Goal: Information Seeking & Learning: Learn about a topic

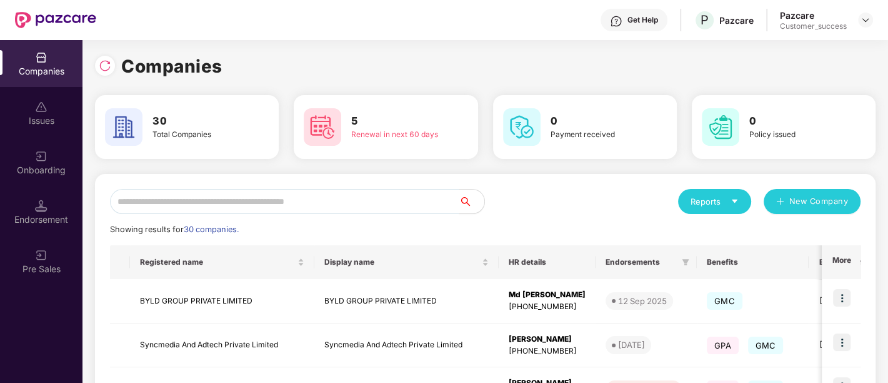
click at [246, 193] on input "text" at bounding box center [284, 201] width 349 height 25
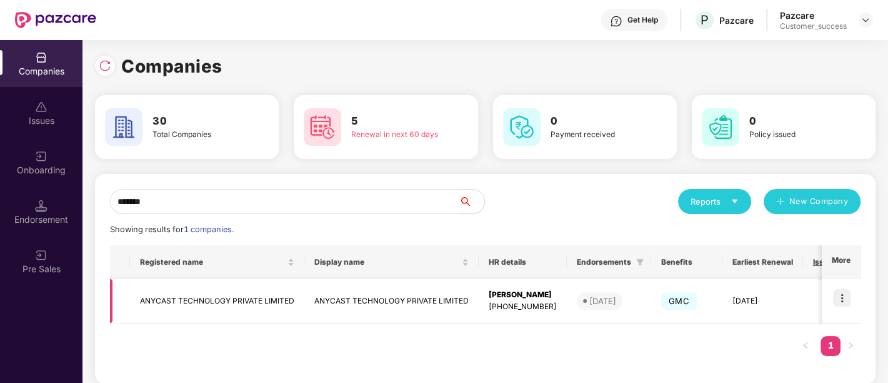
type input "*******"
click at [841, 298] on img at bounding box center [842, 298] width 18 height 18
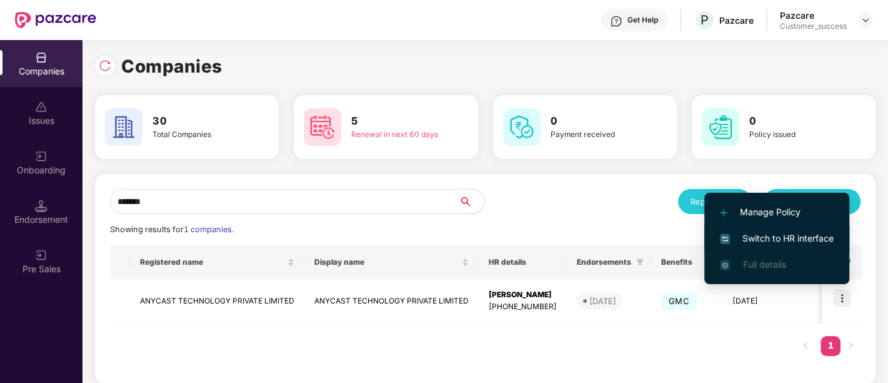
click at [771, 240] on span "Switch to HR interface" at bounding box center [777, 238] width 114 height 14
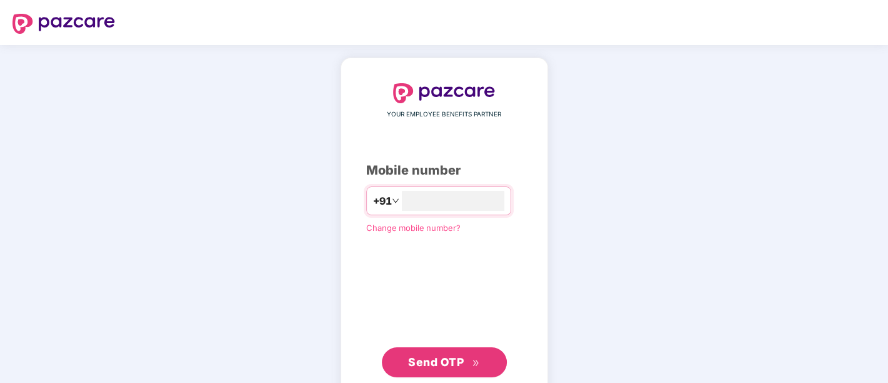
type input "*"
type input "**********"
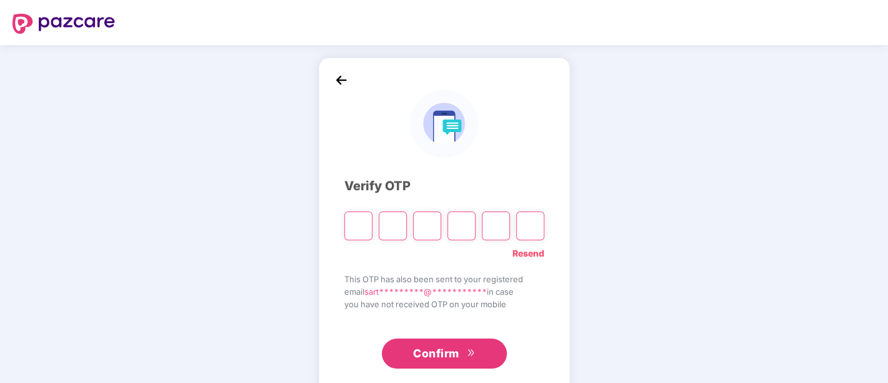
type input "*"
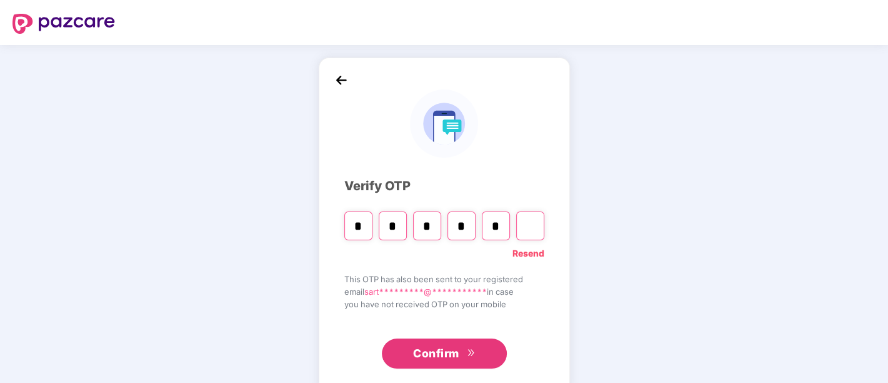
type input "*"
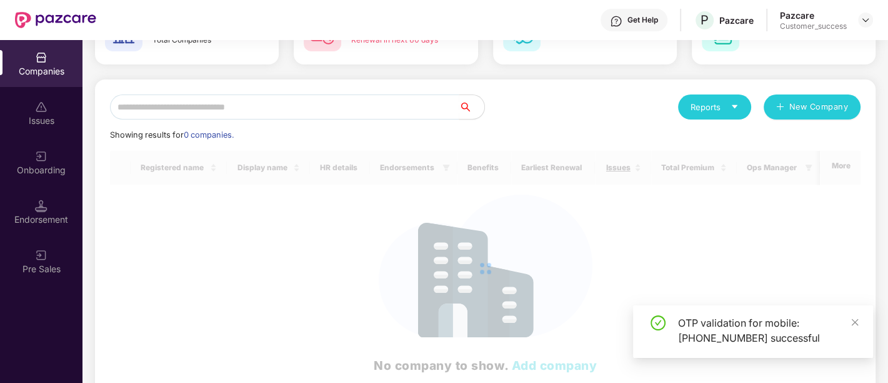
scroll to position [95, 0]
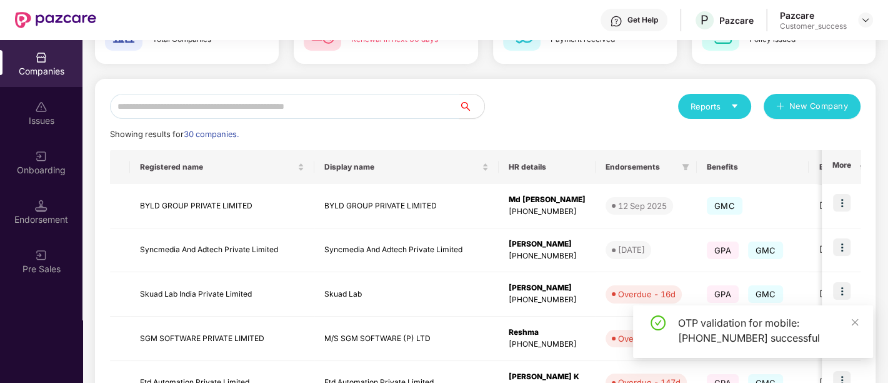
click at [219, 113] on input "text" at bounding box center [284, 106] width 349 height 25
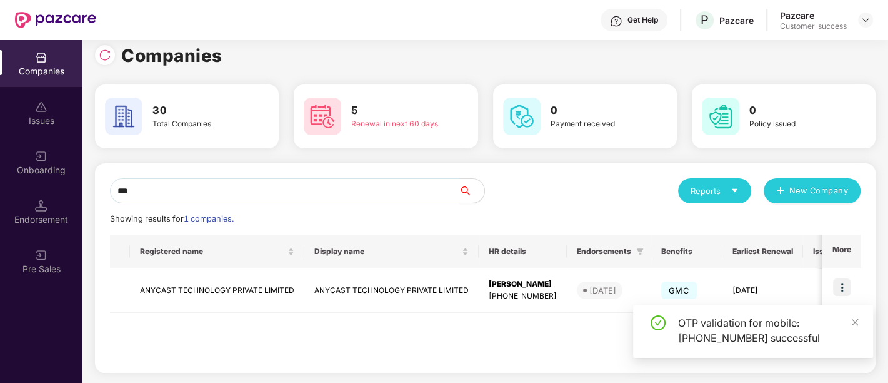
scroll to position [9, 0]
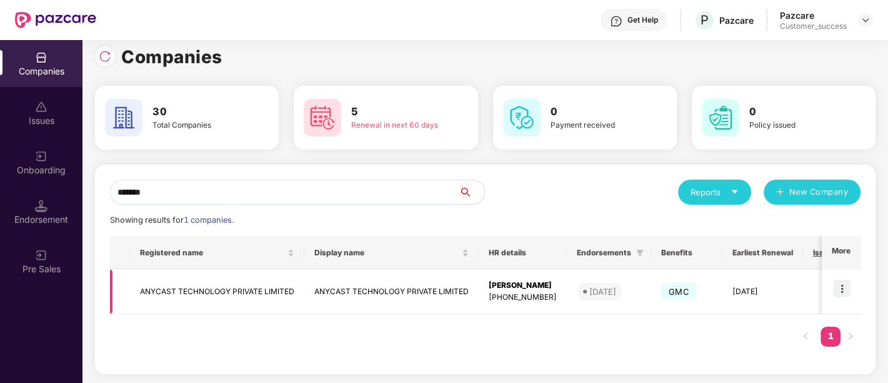
type input "*******"
click at [840, 283] on img at bounding box center [842, 288] width 18 height 18
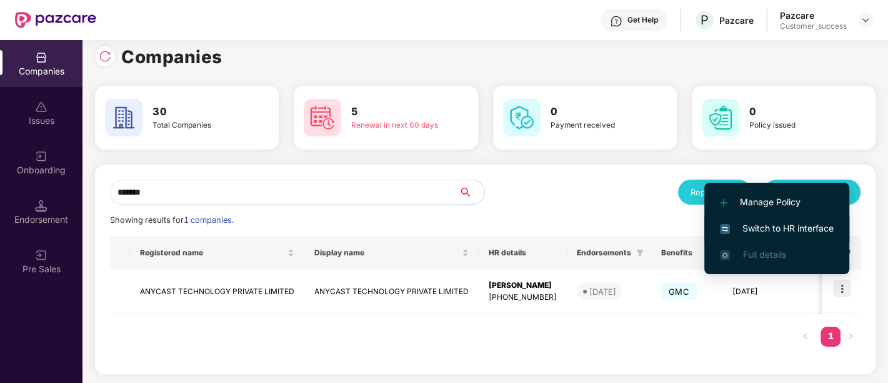
click at [789, 229] on span "Switch to HR interface" at bounding box center [777, 228] width 114 height 14
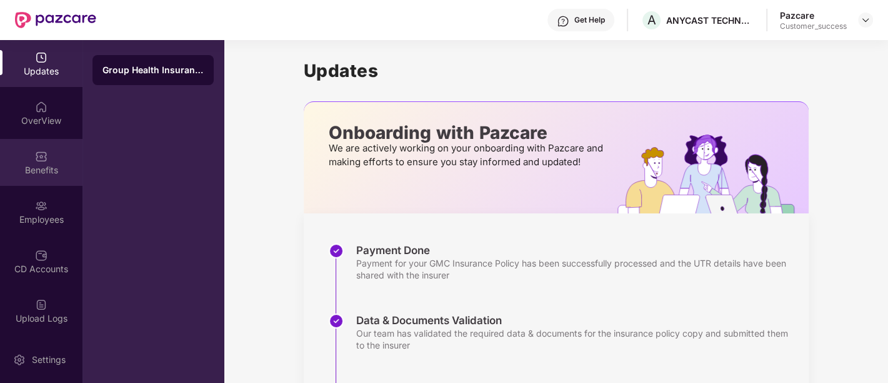
click at [42, 154] on img at bounding box center [41, 156] width 13 height 13
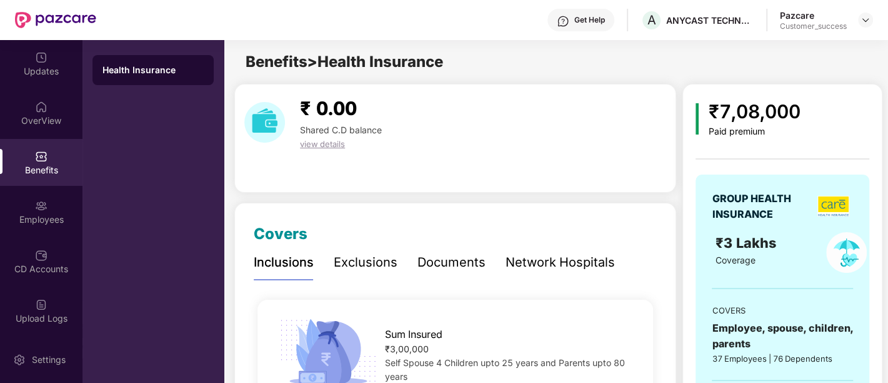
click at [442, 263] on div "Documents" at bounding box center [452, 262] width 68 height 19
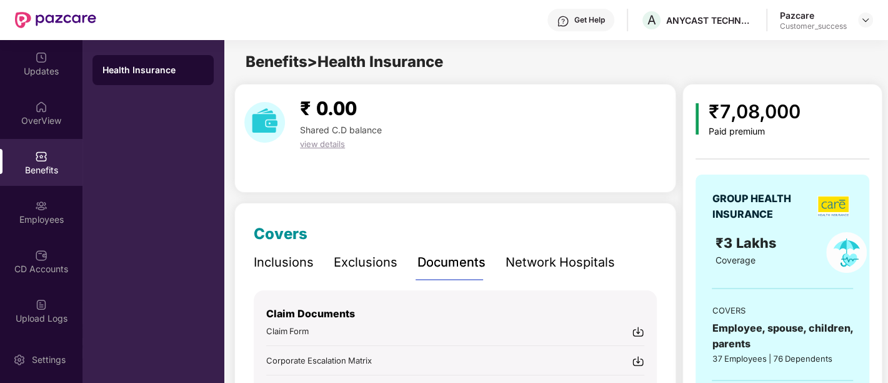
scroll to position [200, 0]
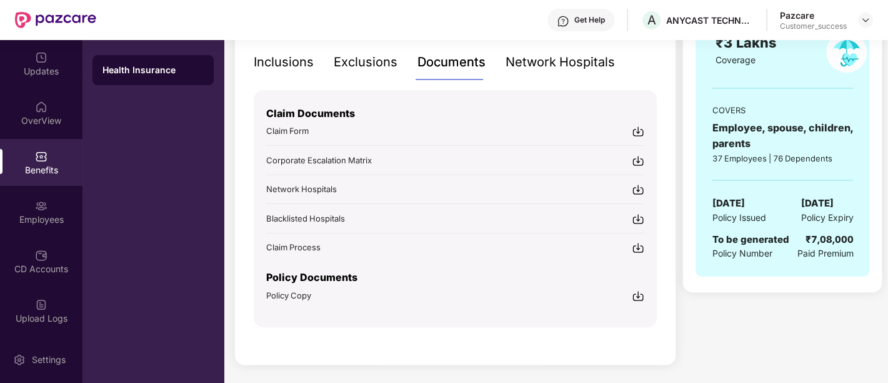
click at [636, 297] on img at bounding box center [638, 295] width 13 height 13
click at [63, 219] on div "Employees" at bounding box center [41, 219] width 83 height 13
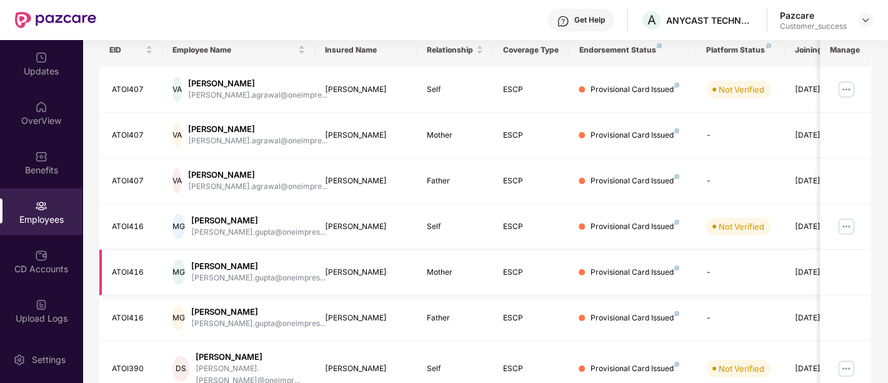
scroll to position [0, 0]
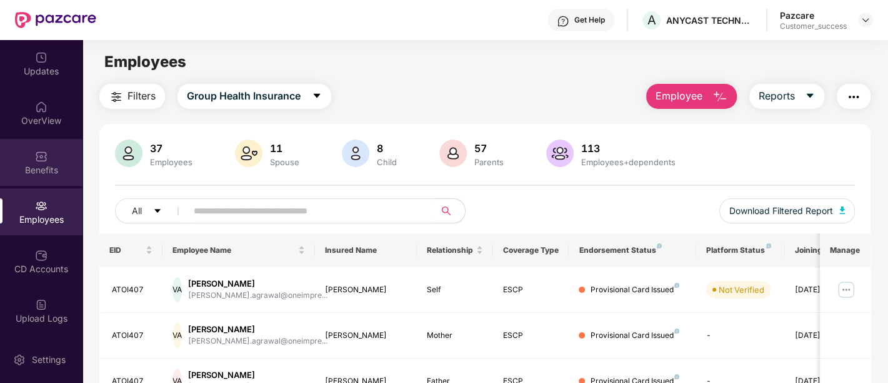
click at [54, 167] on div "Benefits" at bounding box center [41, 170] width 83 height 13
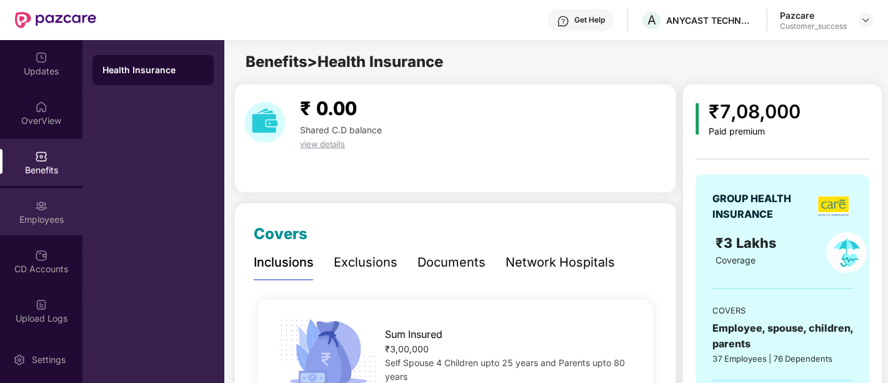
click at [26, 219] on div "Employees" at bounding box center [41, 219] width 83 height 13
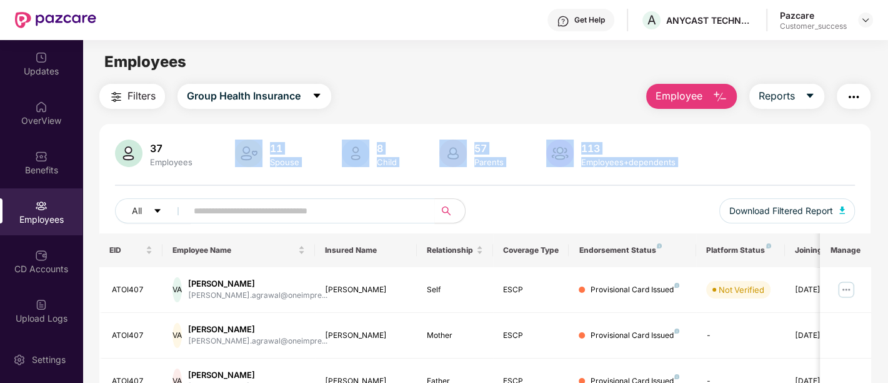
drag, startPoint x: 501, startPoint y: 204, endPoint x: 262, endPoint y: 139, distance: 247.7
click at [262, 139] on div "37 Employees 11 Spouse 8 Child [DEMOGRAPHIC_DATA] Parents 113 Employees+depende…" at bounding box center [484, 186] width 771 height 94
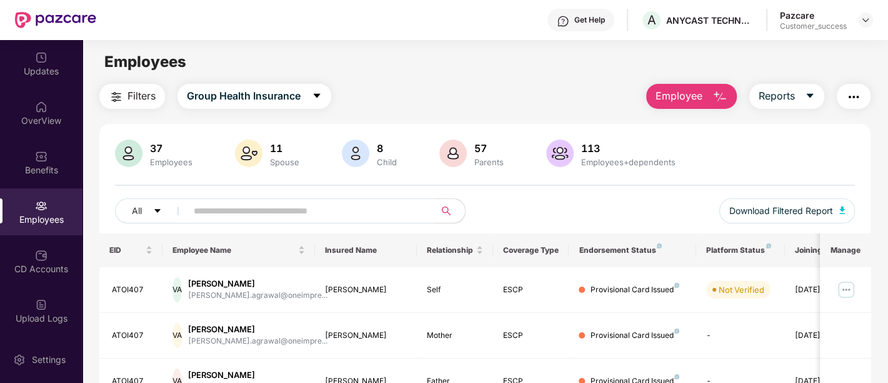
click at [402, 66] on div "Employees" at bounding box center [485, 62] width 805 height 24
drag, startPoint x: 77, startPoint y: 137, endPoint x: 81, endPoint y: 155, distance: 18.7
click at [81, 155] on div "Updates OverView Benefits Employees CD Accounts Upload Logs Claims Endorsements…" at bounding box center [41, 188] width 83 height 296
click at [39, 76] on div "Updates" at bounding box center [41, 71] width 83 height 13
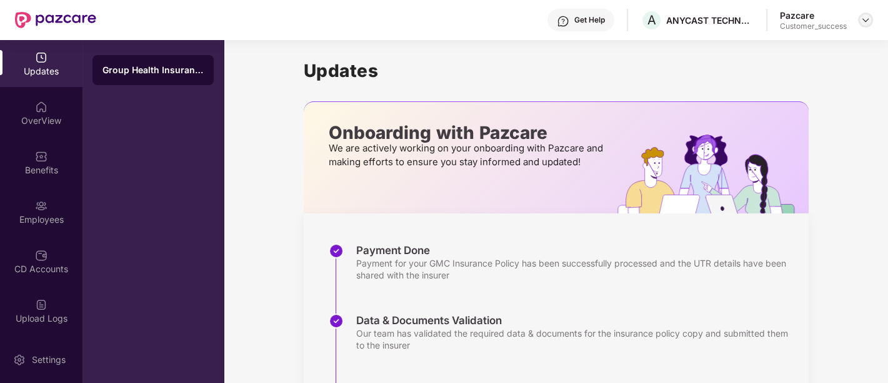
click at [863, 16] on img at bounding box center [866, 20] width 10 height 10
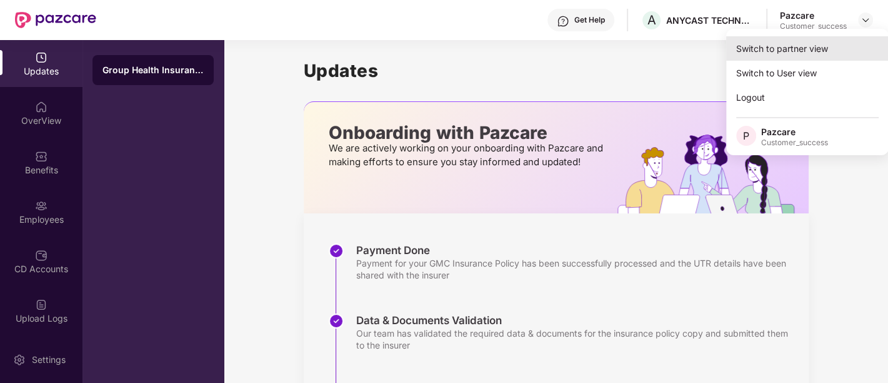
click at [811, 51] on div "Switch to partner view" at bounding box center [807, 48] width 163 height 24
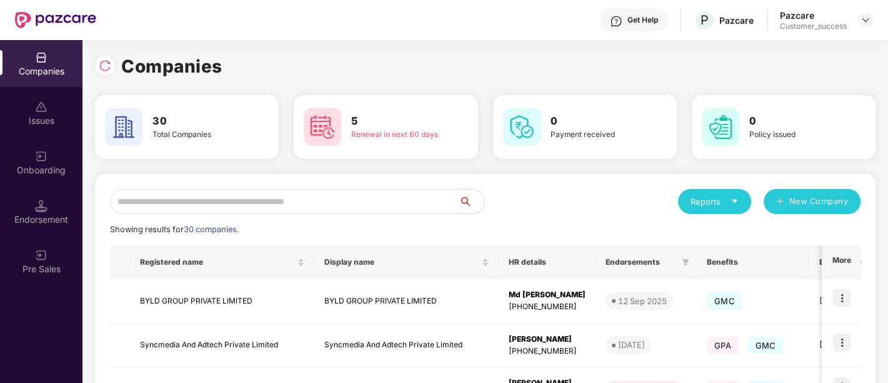
click at [371, 200] on input "text" at bounding box center [284, 201] width 349 height 25
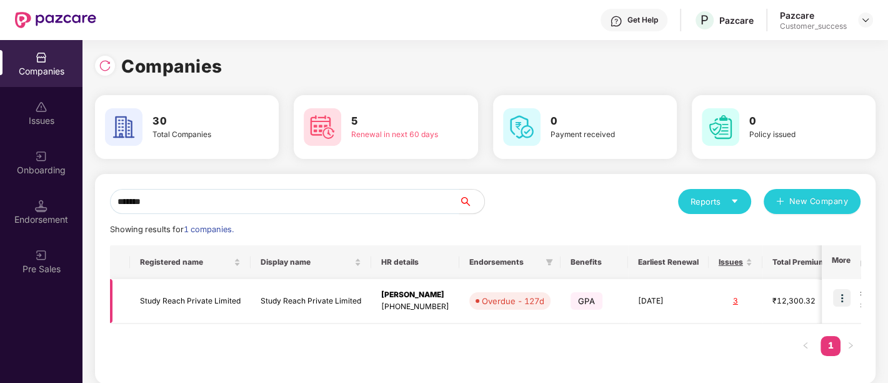
type input "*******"
click at [848, 296] on img at bounding box center [842, 298] width 18 height 18
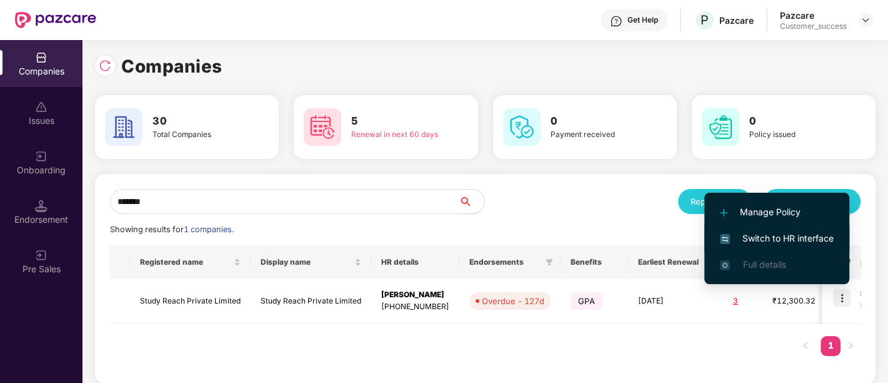
click at [777, 236] on span "Switch to HR interface" at bounding box center [777, 238] width 114 height 14
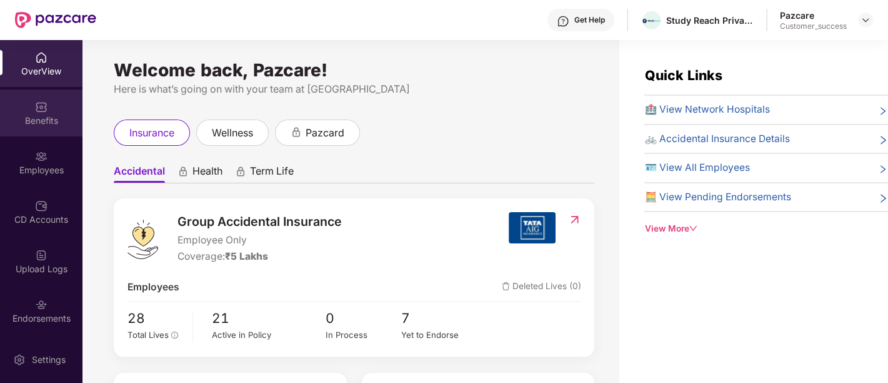
click at [38, 125] on div "Benefits" at bounding box center [41, 120] width 83 height 13
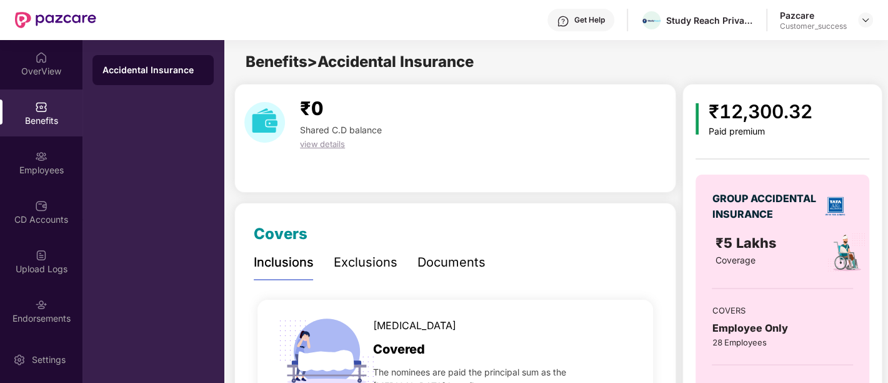
click at [463, 275] on div "Documents" at bounding box center [452, 262] width 68 height 34
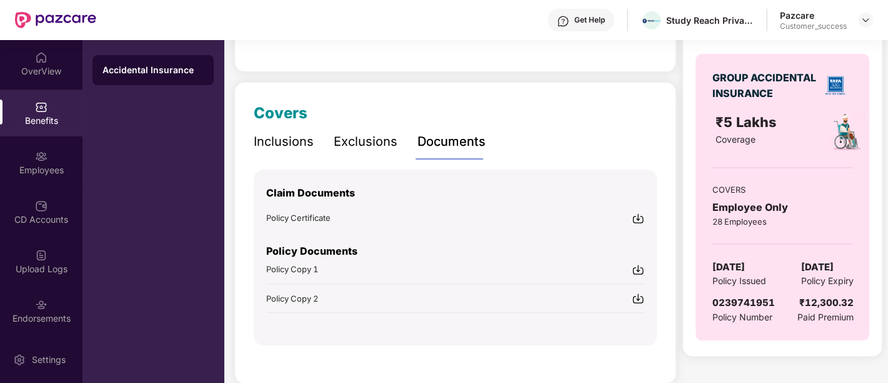
scroll to position [139, 0]
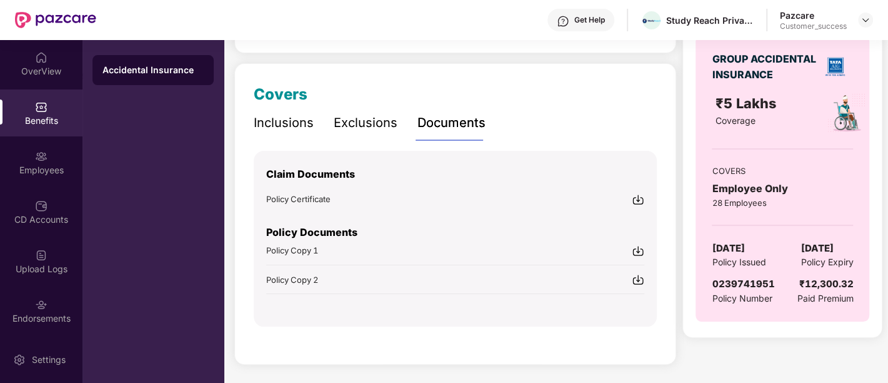
click at [634, 250] on img at bounding box center [638, 250] width 13 height 13
click at [640, 281] on img at bounding box center [638, 279] width 13 height 13
click at [273, 131] on div "Inclusions" at bounding box center [284, 122] width 60 height 19
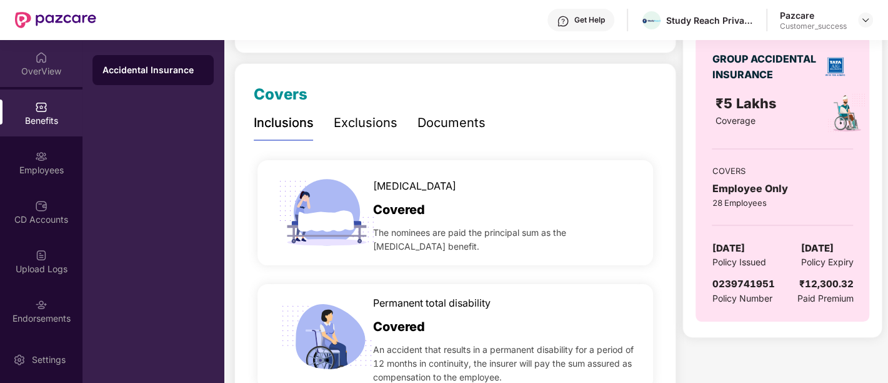
click at [69, 72] on div "OverView" at bounding box center [41, 71] width 83 height 13
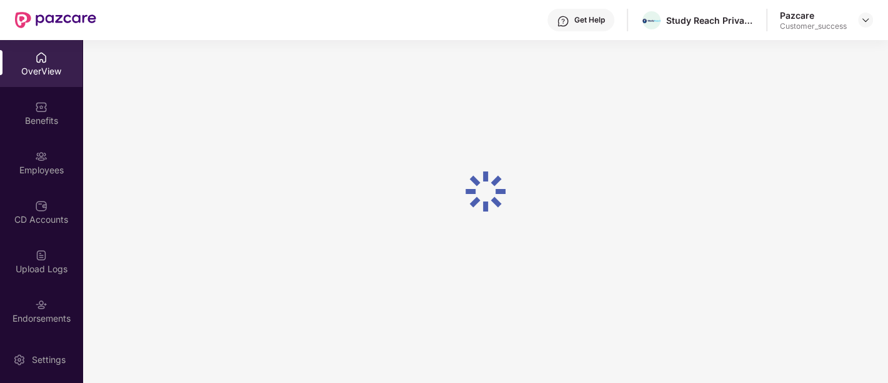
scroll to position [39, 0]
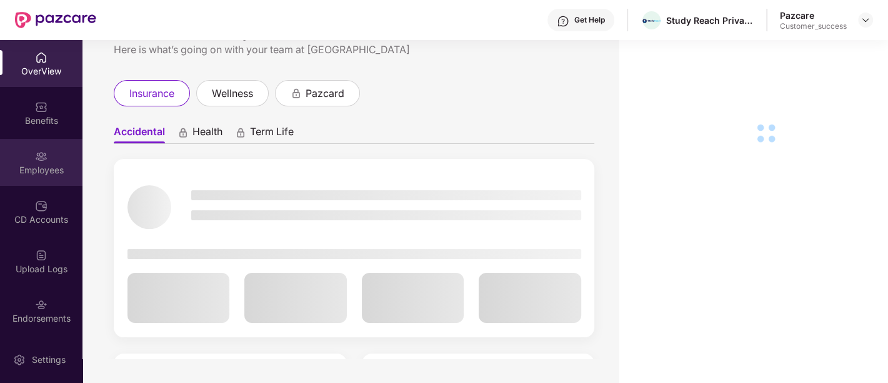
click at [43, 150] on img at bounding box center [41, 156] width 13 height 13
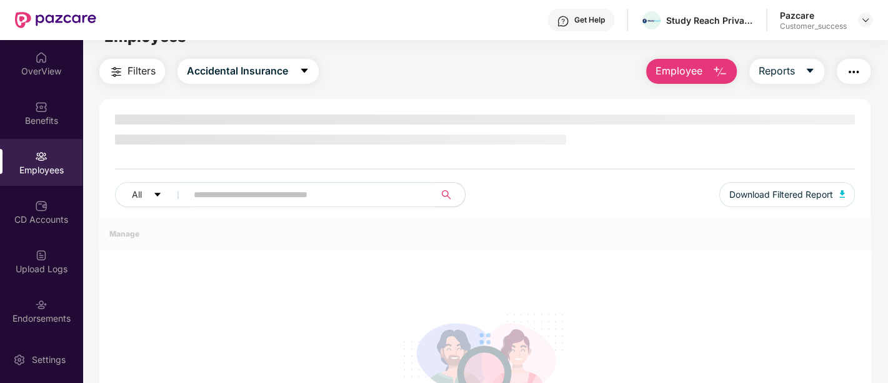
scroll to position [0, 0]
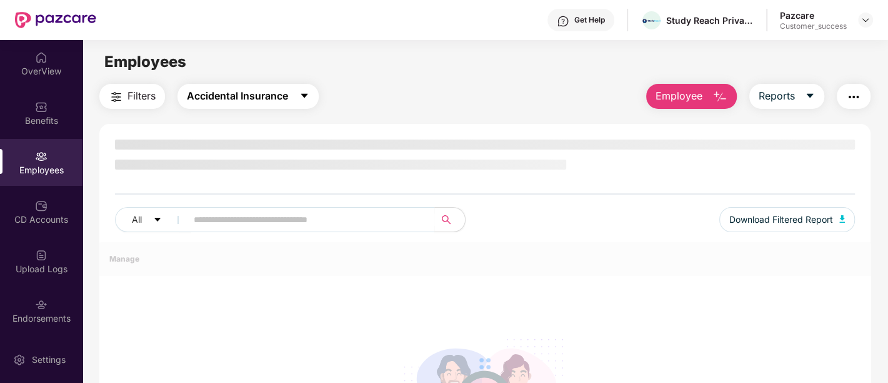
click at [258, 100] on span "Accidental Insurance" at bounding box center [237, 96] width 101 height 16
click at [410, 103] on div "Filters Accidental Insurance Employee Reports" at bounding box center [484, 96] width 771 height 25
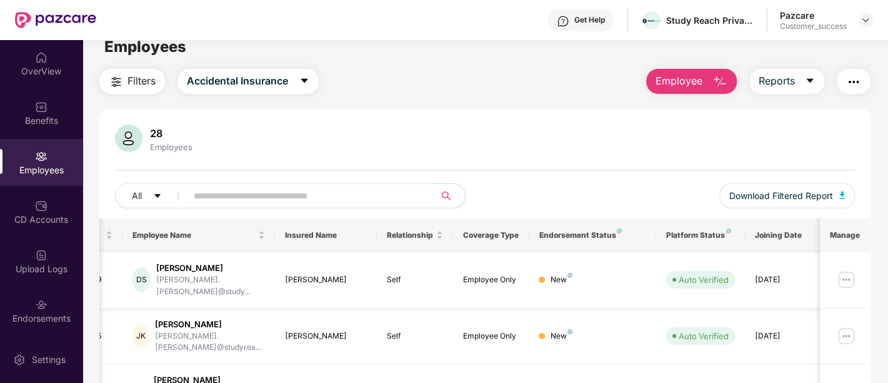
scroll to position [13, 0]
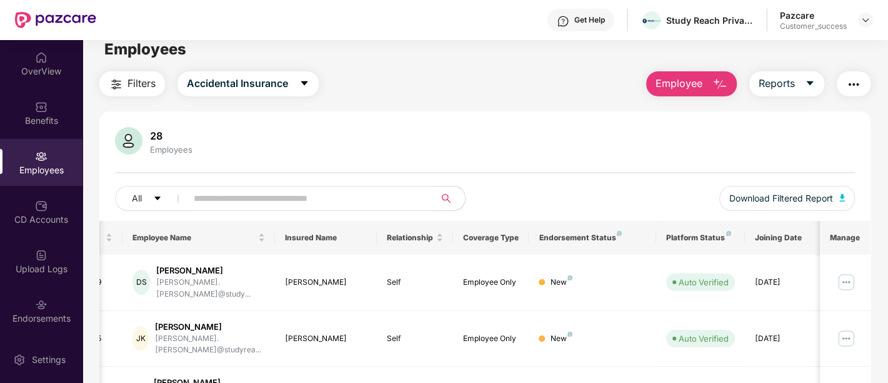
click at [846, 77] on button "button" at bounding box center [854, 83] width 34 height 25
click at [393, 140] on div "28 Employees" at bounding box center [485, 142] width 740 height 30
click at [861, 17] on img at bounding box center [866, 20] width 10 height 10
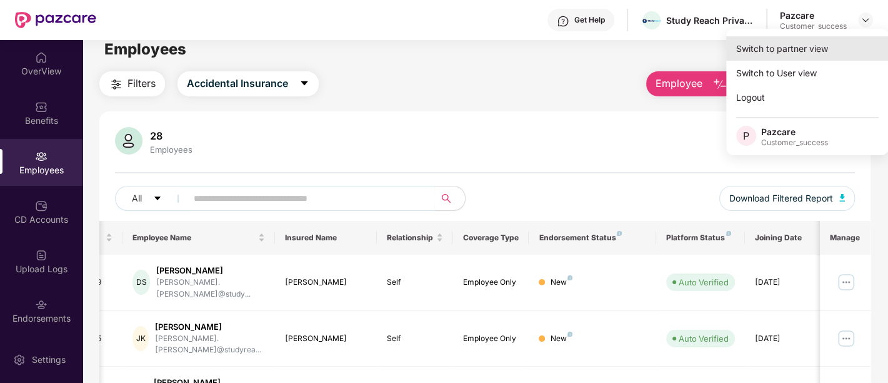
click at [783, 46] on div "Switch to partner view" at bounding box center [807, 48] width 163 height 24
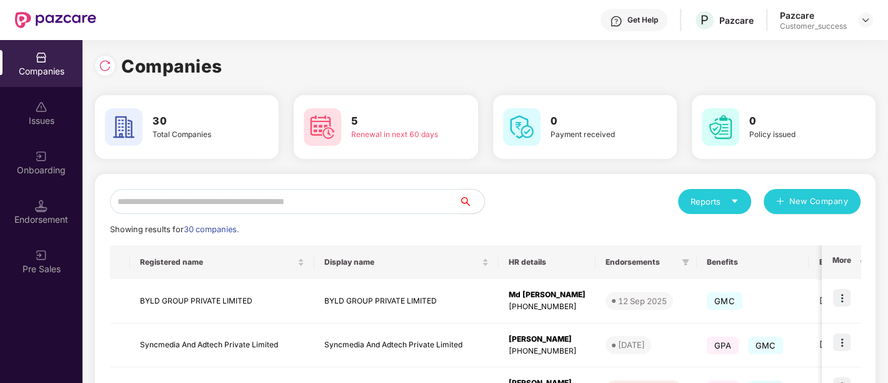
click at [333, 202] on input "text" at bounding box center [284, 201] width 349 height 25
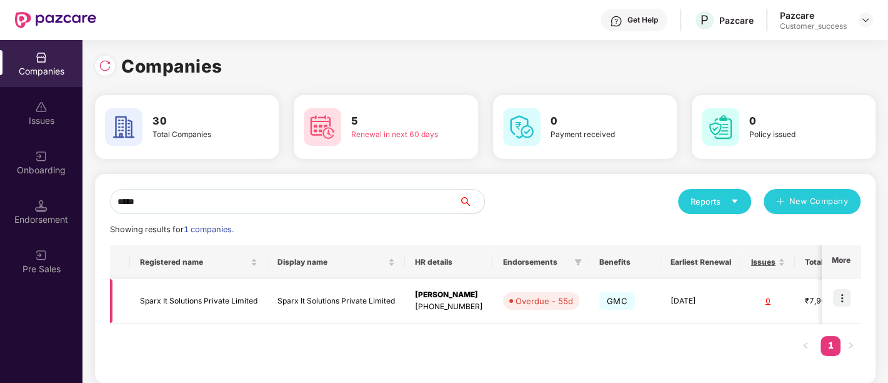
type input "*****"
click at [842, 293] on img at bounding box center [842, 298] width 18 height 18
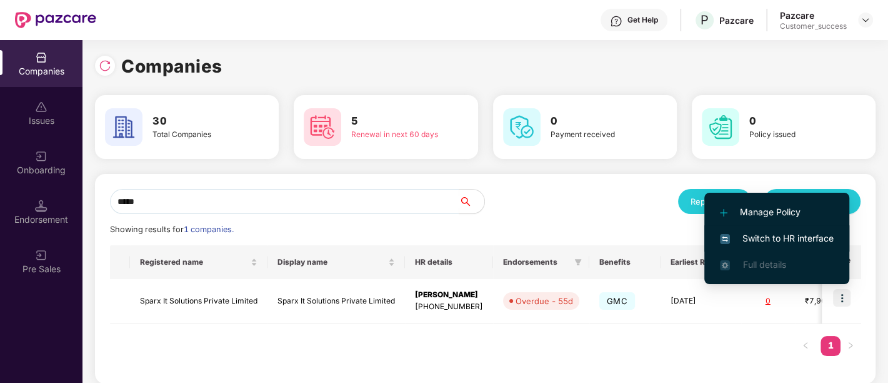
click at [792, 239] on span "Switch to HR interface" at bounding box center [777, 238] width 114 height 14
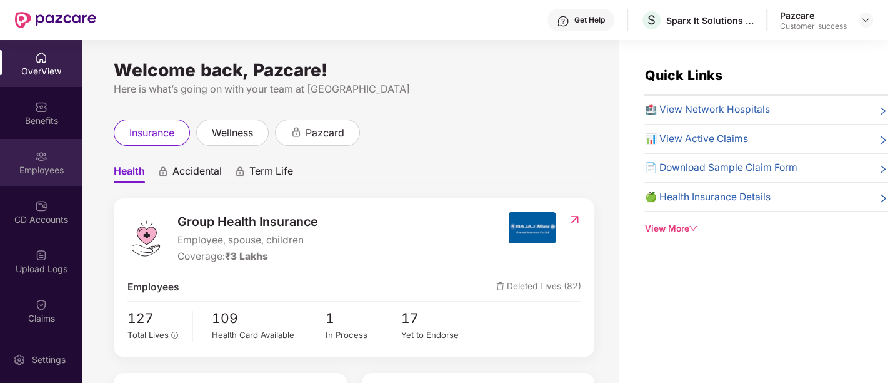
click at [35, 149] on div at bounding box center [41, 155] width 13 height 13
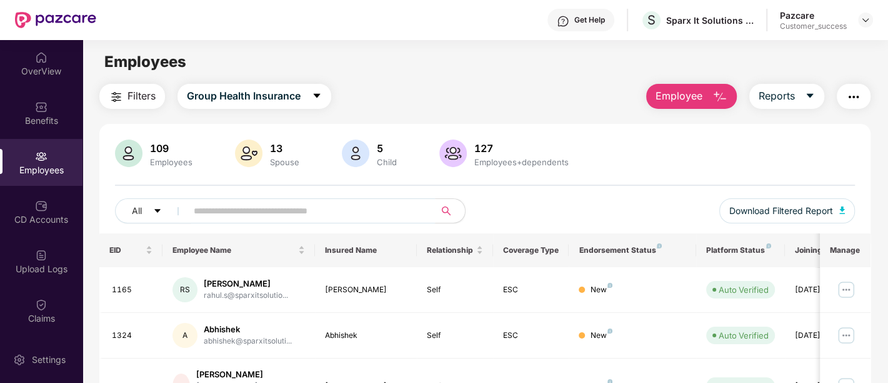
click at [275, 216] on input "text" at bounding box center [306, 210] width 224 height 19
paste input "**********"
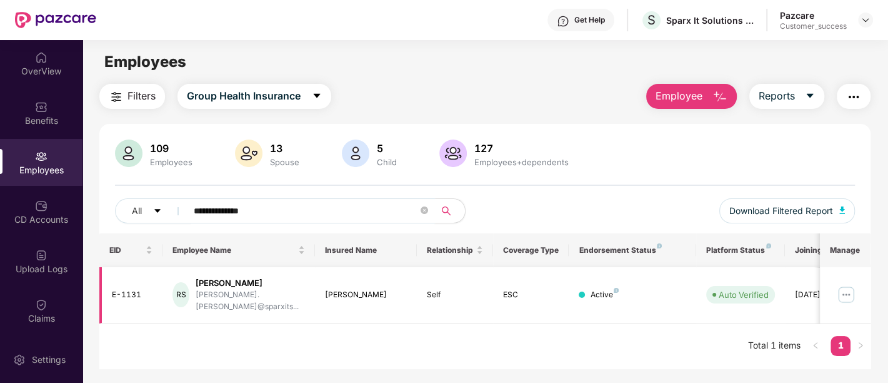
scroll to position [0, 40]
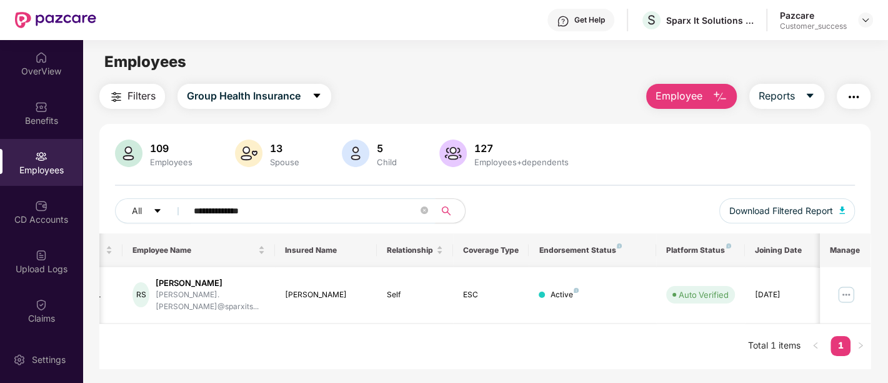
type input "**********"
click at [853, 292] on img at bounding box center [846, 294] width 20 height 20
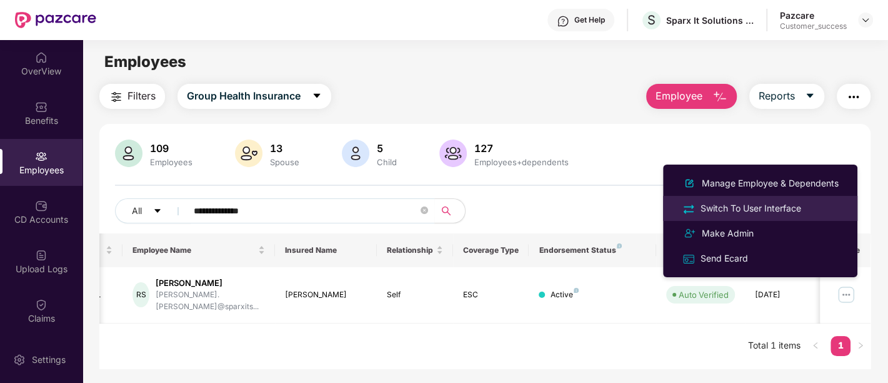
click at [760, 206] on div "Switch To User Interface" at bounding box center [751, 208] width 106 height 14
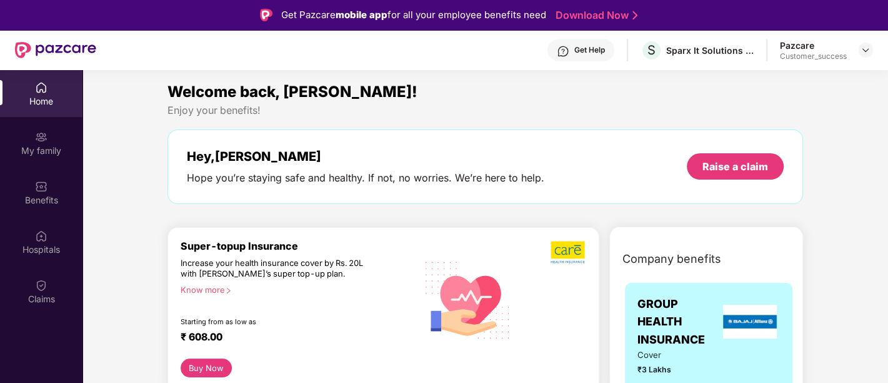
click at [44, 184] on img at bounding box center [41, 186] width 13 height 13
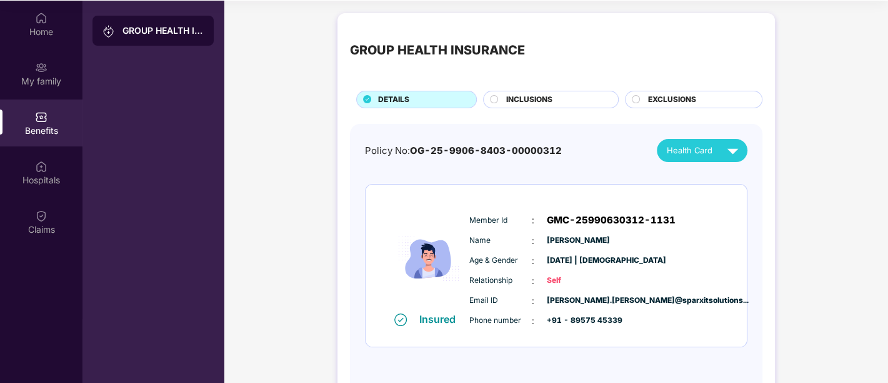
scroll to position [0, 0]
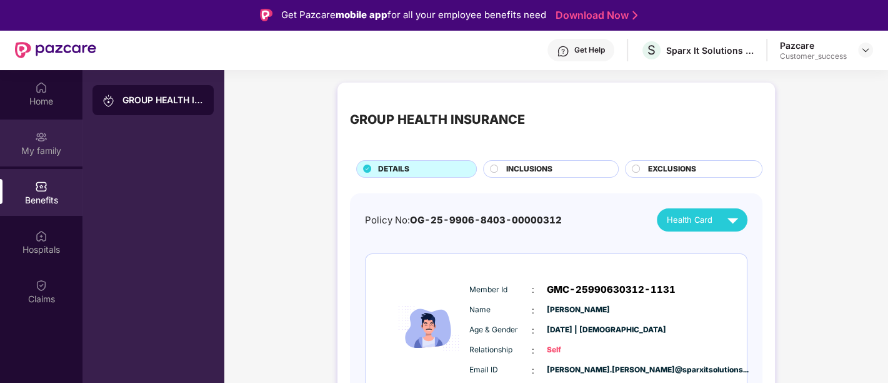
click at [44, 156] on div "My family" at bounding box center [41, 142] width 83 height 47
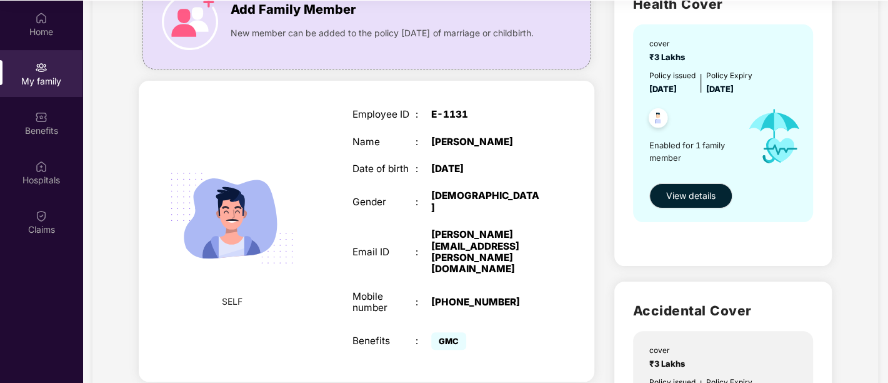
scroll to position [113, 0]
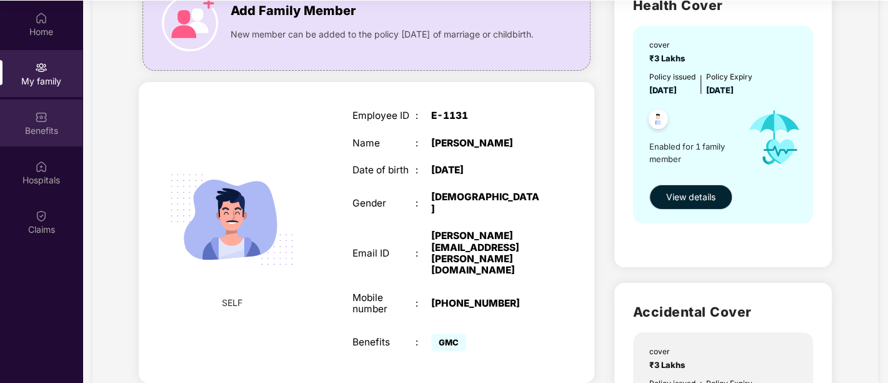
click at [41, 136] on div "Benefits" at bounding box center [41, 130] width 83 height 13
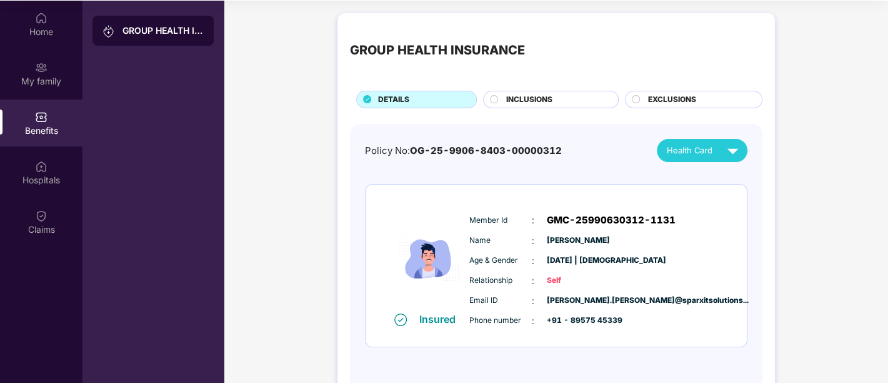
scroll to position [39, 0]
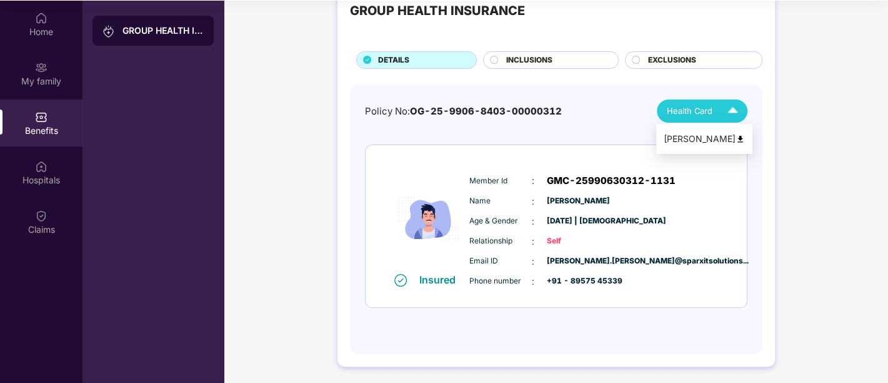
click at [725, 113] on img at bounding box center [733, 111] width 22 height 22
click at [565, 128] on div "Policy No: OG-25-9906-8403-00000312 Health Card Insured Member Id : GMC-2599063…" at bounding box center [556, 212] width 383 height 227
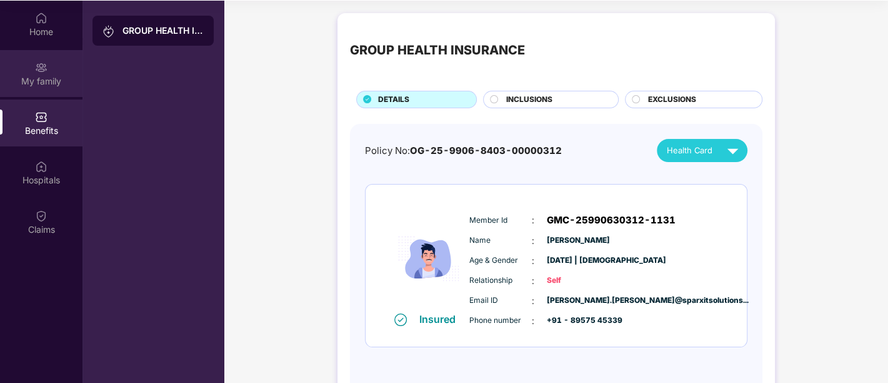
click at [43, 79] on div "My family" at bounding box center [41, 81] width 83 height 13
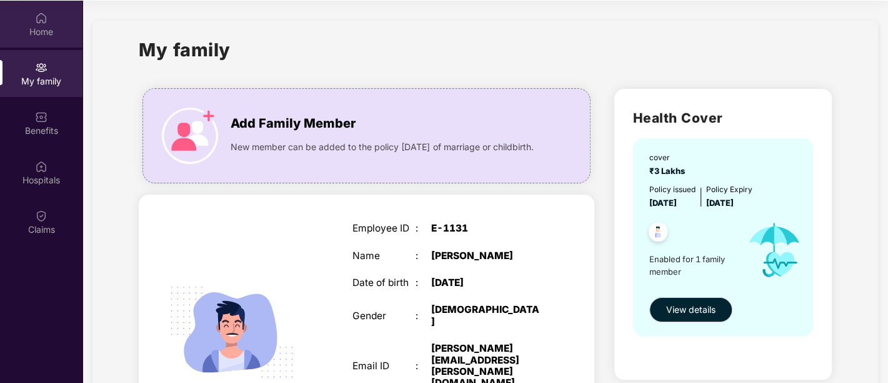
click at [48, 30] on div "Home" at bounding box center [41, 32] width 83 height 13
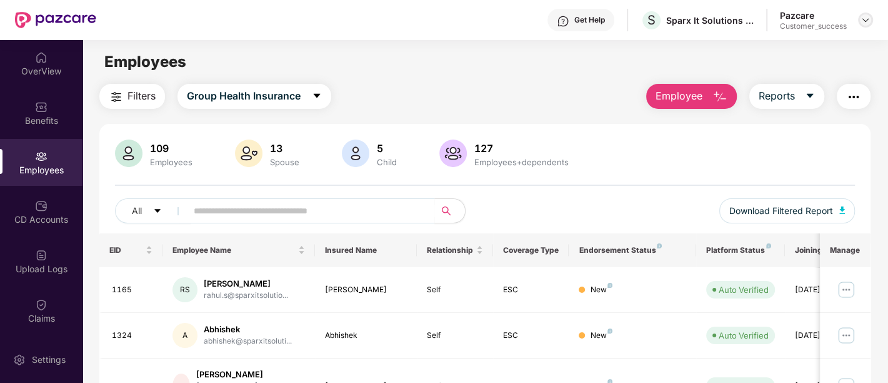
click at [861, 24] on img at bounding box center [866, 20] width 10 height 10
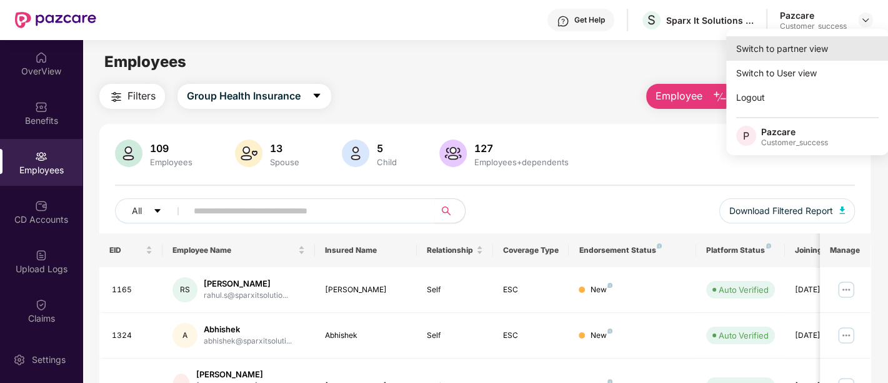
click at [819, 43] on div "Switch to partner view" at bounding box center [807, 48] width 163 height 24
